Goal: Transaction & Acquisition: Purchase product/service

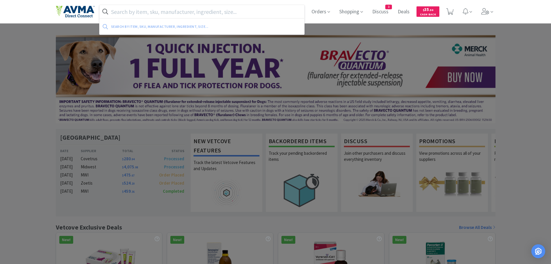
click at [170, 14] on input "text" at bounding box center [202, 11] width 205 height 13
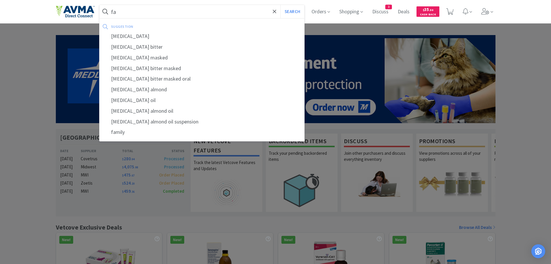
type input "f"
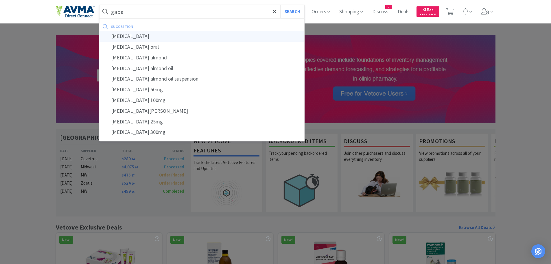
click at [123, 35] on div "[MEDICAL_DATA]" at bounding box center [202, 36] width 205 height 11
type input "[MEDICAL_DATA]"
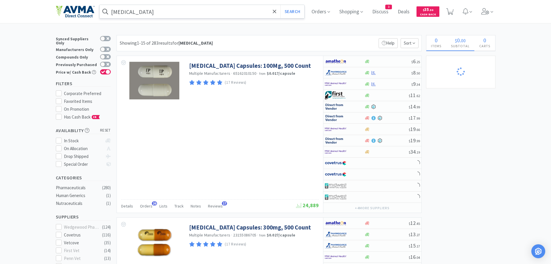
select select "1"
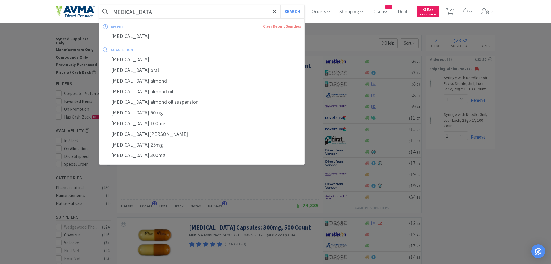
click at [208, 10] on input "[MEDICAL_DATA]" at bounding box center [202, 11] width 205 height 13
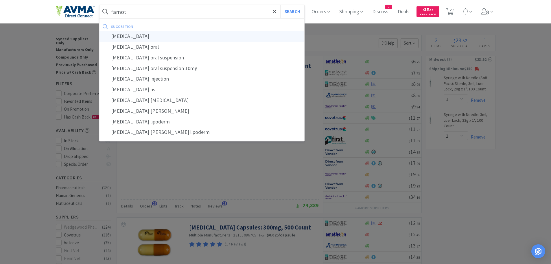
click at [124, 38] on div "[MEDICAL_DATA]" at bounding box center [202, 36] width 205 height 11
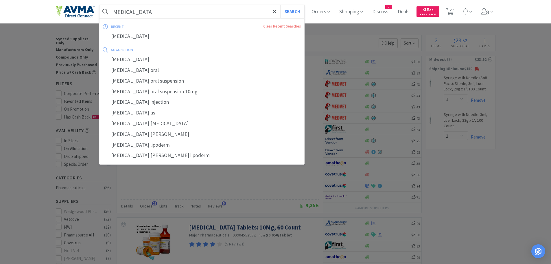
click at [184, 8] on input "[MEDICAL_DATA]" at bounding box center [202, 11] width 205 height 13
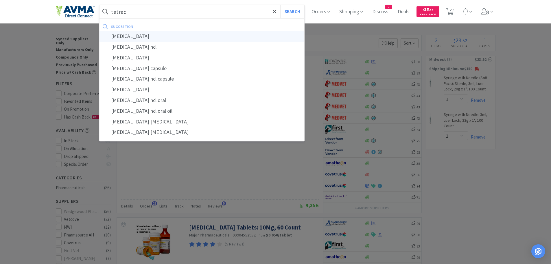
click at [147, 34] on div "[MEDICAL_DATA]" at bounding box center [202, 36] width 205 height 11
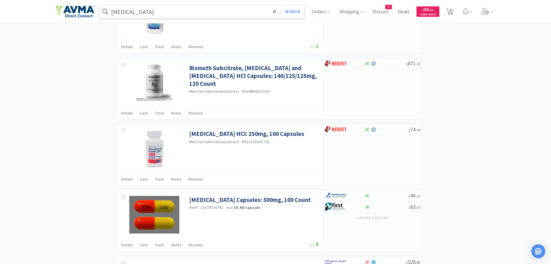
scroll to position [674, 0]
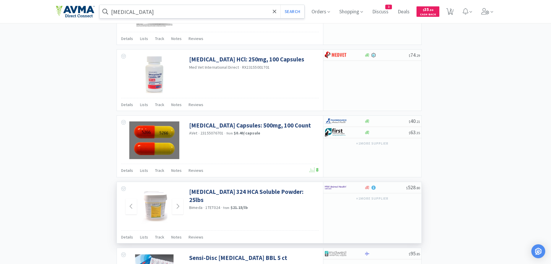
click at [161, 205] on img at bounding box center [155, 206] width 38 height 38
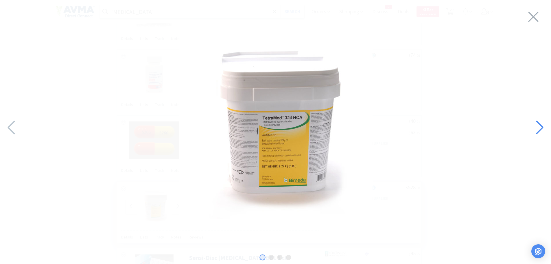
click at [540, 126] on icon at bounding box center [539, 127] width 12 height 20
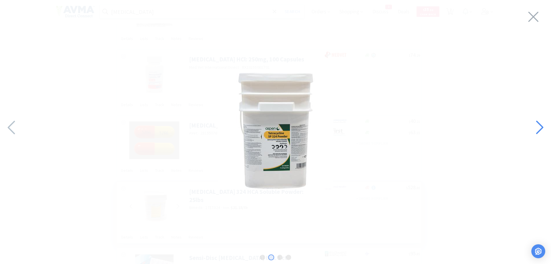
click at [540, 126] on icon at bounding box center [539, 127] width 12 height 20
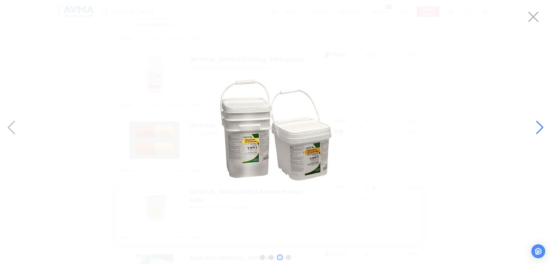
click at [540, 126] on icon at bounding box center [539, 127] width 12 height 20
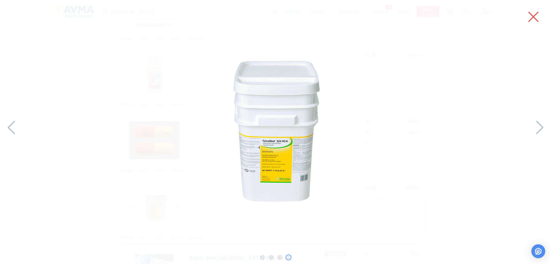
click at [532, 14] on icon at bounding box center [533, 17] width 12 height 16
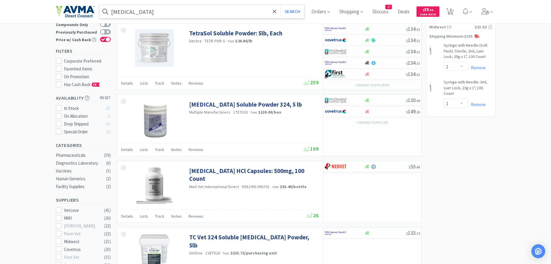
scroll to position [0, 0]
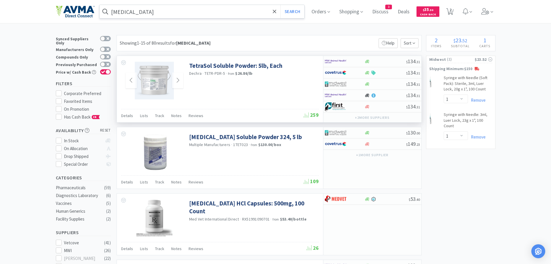
click at [157, 78] on img at bounding box center [154, 81] width 39 height 38
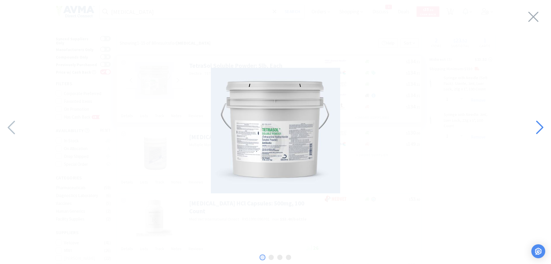
click at [543, 124] on icon at bounding box center [539, 127] width 12 height 20
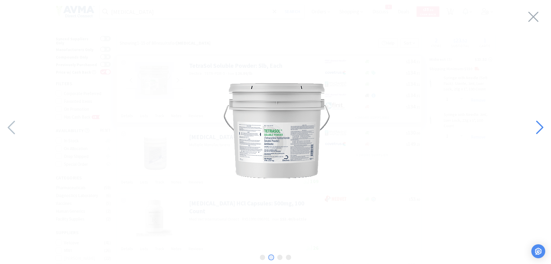
click at [543, 124] on icon at bounding box center [539, 127] width 12 height 20
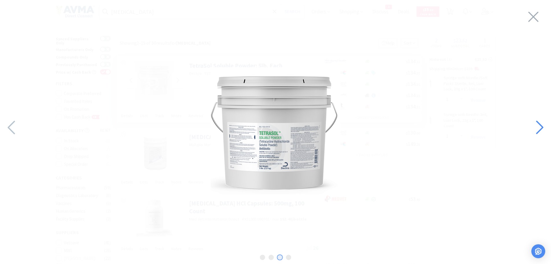
click at [543, 124] on icon at bounding box center [539, 127] width 12 height 20
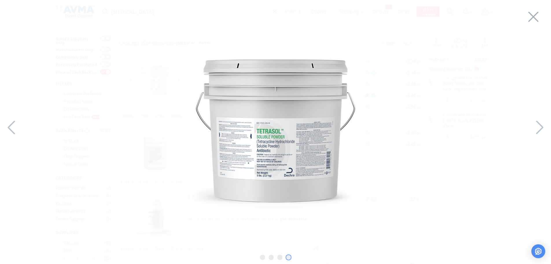
click at [329, 132] on img at bounding box center [276, 131] width 174 height 174
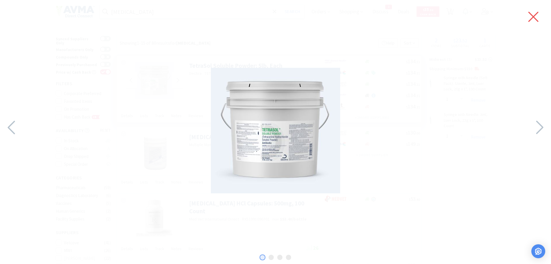
click at [531, 14] on icon at bounding box center [534, 17] width 10 height 10
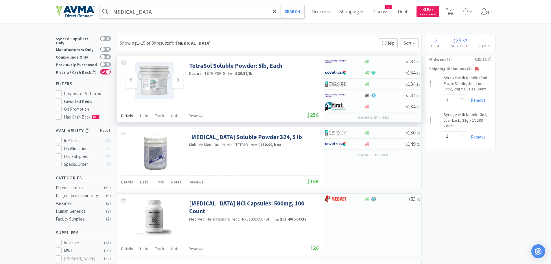
click at [128, 114] on span "Details" at bounding box center [127, 115] width 12 height 5
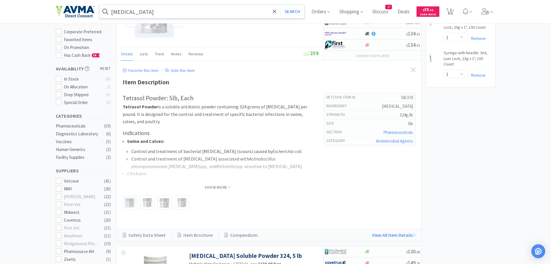
scroll to position [74, 0]
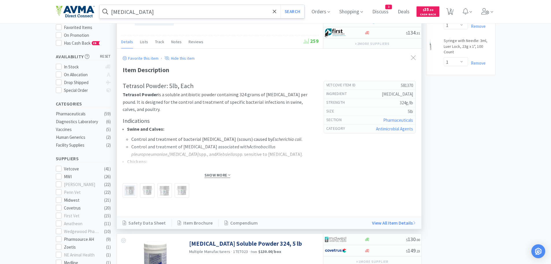
click at [219, 175] on span "Show More" at bounding box center [218, 174] width 26 height 5
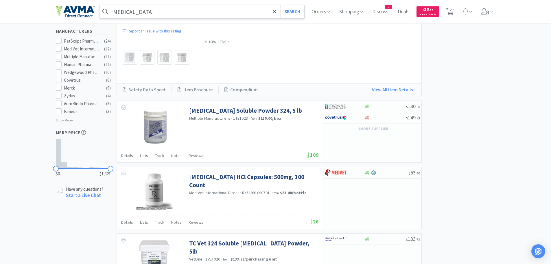
scroll to position [322, 0]
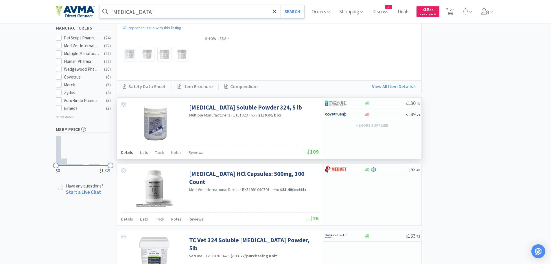
click at [129, 155] on span "Details" at bounding box center [127, 152] width 12 height 5
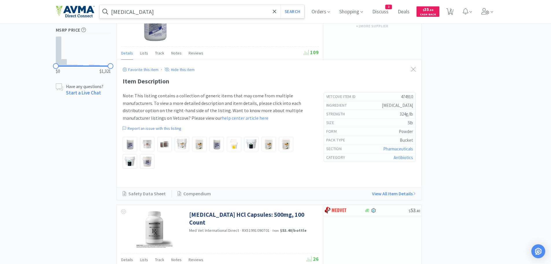
scroll to position [464, 0]
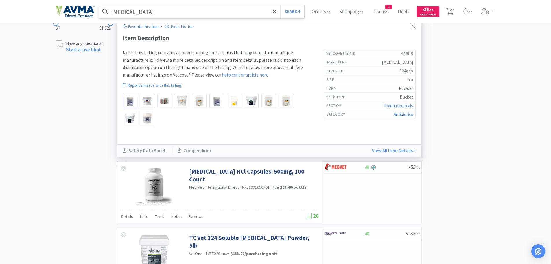
click at [129, 106] on img at bounding box center [129, 100] width 11 height 11
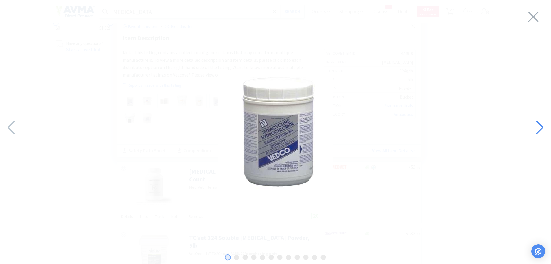
click at [540, 122] on icon at bounding box center [539, 127] width 12 height 20
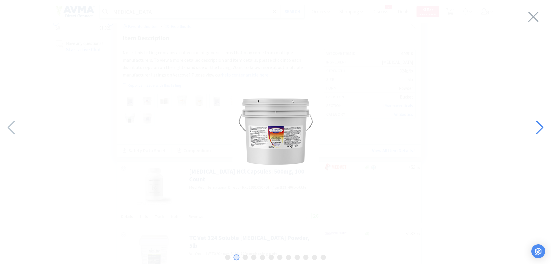
click at [539, 122] on icon at bounding box center [539, 127] width 12 height 20
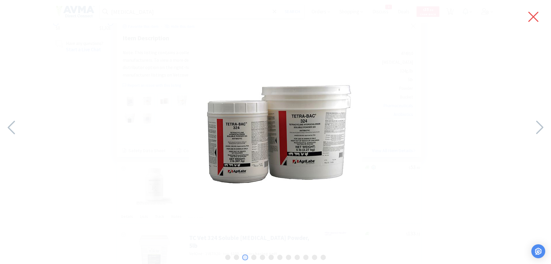
click at [530, 17] on icon at bounding box center [533, 17] width 12 height 16
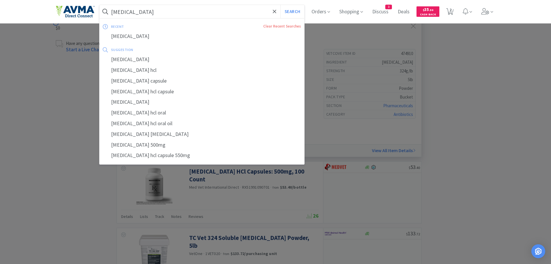
click at [178, 12] on input "[MEDICAL_DATA]" at bounding box center [202, 11] width 205 height 13
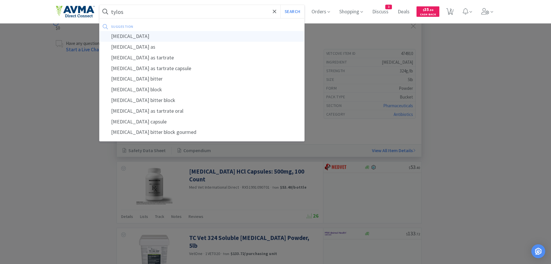
click at [137, 36] on div "[MEDICAL_DATA]" at bounding box center [202, 36] width 205 height 11
type input "[MEDICAL_DATA]"
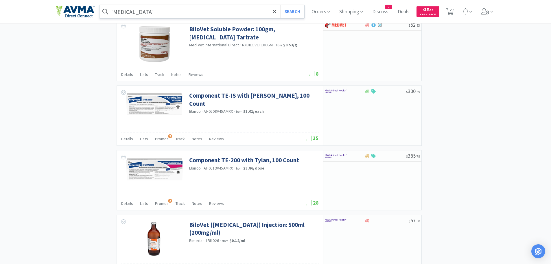
scroll to position [835, 0]
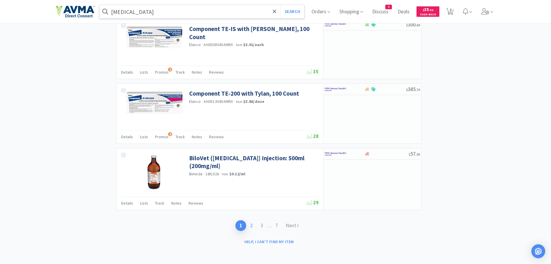
click at [252, 226] on link "2" at bounding box center [251, 225] width 10 height 11
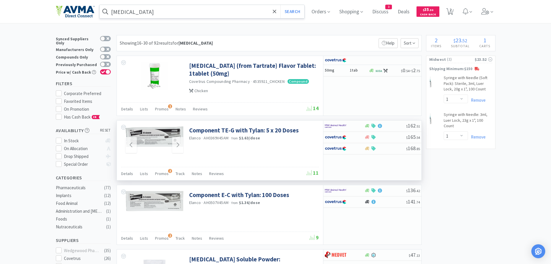
click at [167, 135] on img at bounding box center [155, 136] width 58 height 21
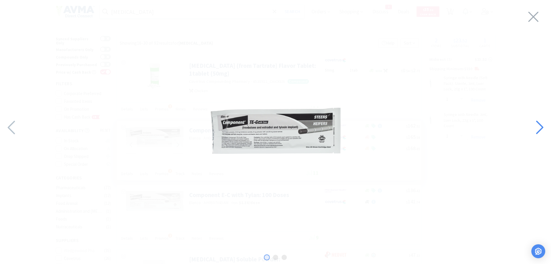
click at [540, 126] on icon at bounding box center [539, 127] width 12 height 20
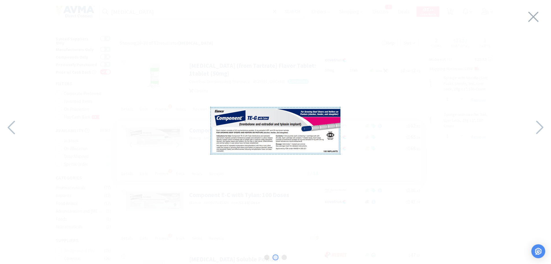
click at [540, 12] on div at bounding box center [275, 130] width 551 height 249
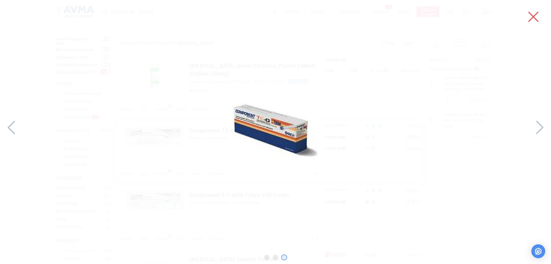
click at [533, 17] on icon at bounding box center [534, 17] width 10 height 10
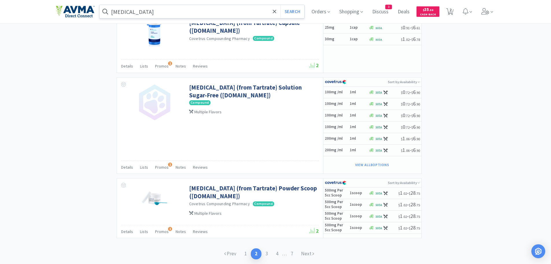
scroll to position [845, 0]
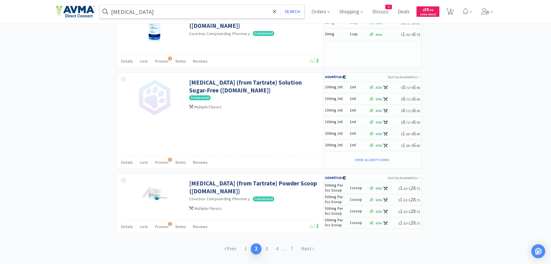
click at [265, 247] on link "3" at bounding box center [267, 248] width 10 height 11
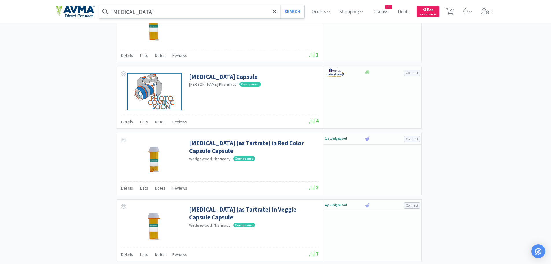
scroll to position [832, 0]
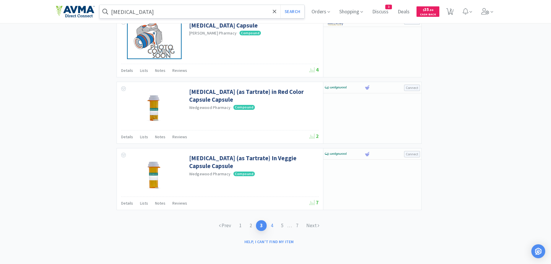
click at [271, 225] on link "4" at bounding box center [272, 225] width 10 height 11
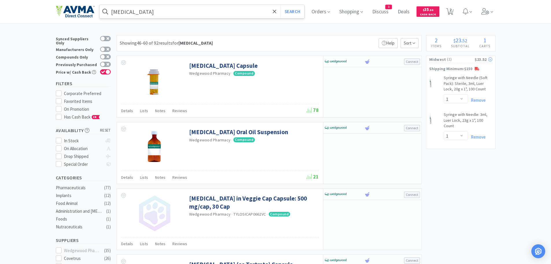
click at [455, 62] on span "( 2 )" at bounding box center [460, 59] width 28 height 6
click at [457, 66] on div "Midwest ( 2 ) $23.52" at bounding box center [460, 61] width 69 height 11
click at [451, 12] on icon at bounding box center [449, 11] width 7 height 6
select select "1"
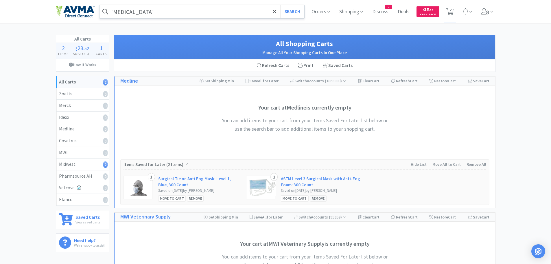
click at [319, 198] on div "Remove" at bounding box center [318, 198] width 16 height 6
click at [192, 198] on div "Remove" at bounding box center [195, 198] width 16 height 6
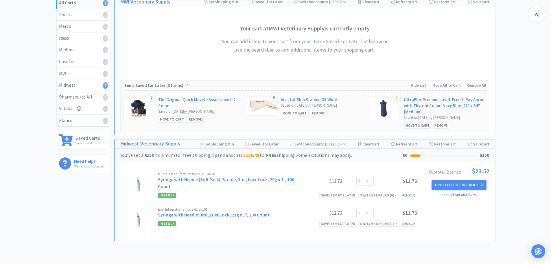
scroll to position [115, 0]
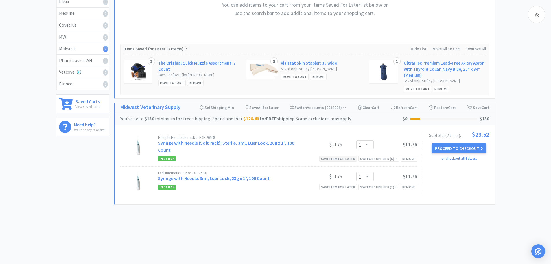
click at [343, 159] on div "Save item for later" at bounding box center [338, 158] width 38 height 6
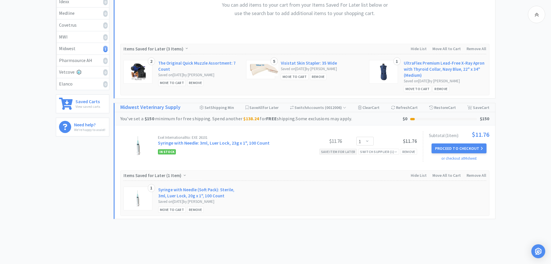
click at [334, 152] on div "Save item for later" at bounding box center [338, 151] width 38 height 6
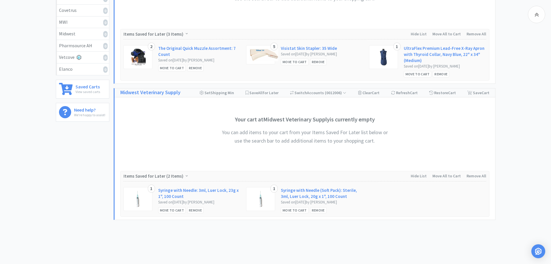
scroll to position [0, 0]
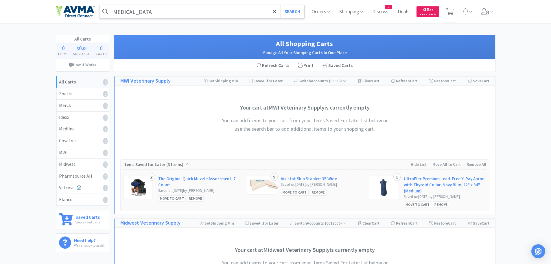
click at [150, 8] on input "[MEDICAL_DATA]" at bounding box center [202, 11] width 205 height 13
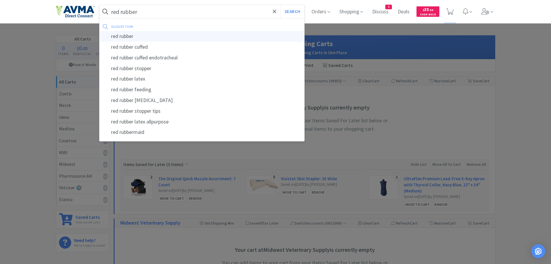
type input "red rubber"
click at [132, 35] on div "red rubber" at bounding box center [202, 36] width 205 height 11
